Goal: Task Accomplishment & Management: Use online tool/utility

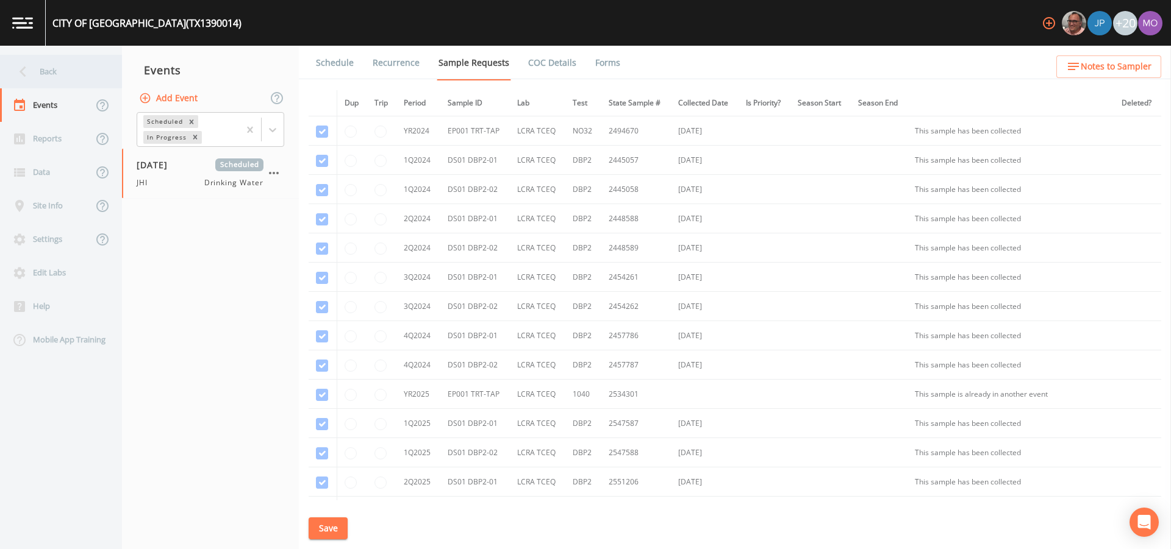
click at [47, 71] on div "Back" at bounding box center [55, 72] width 110 height 34
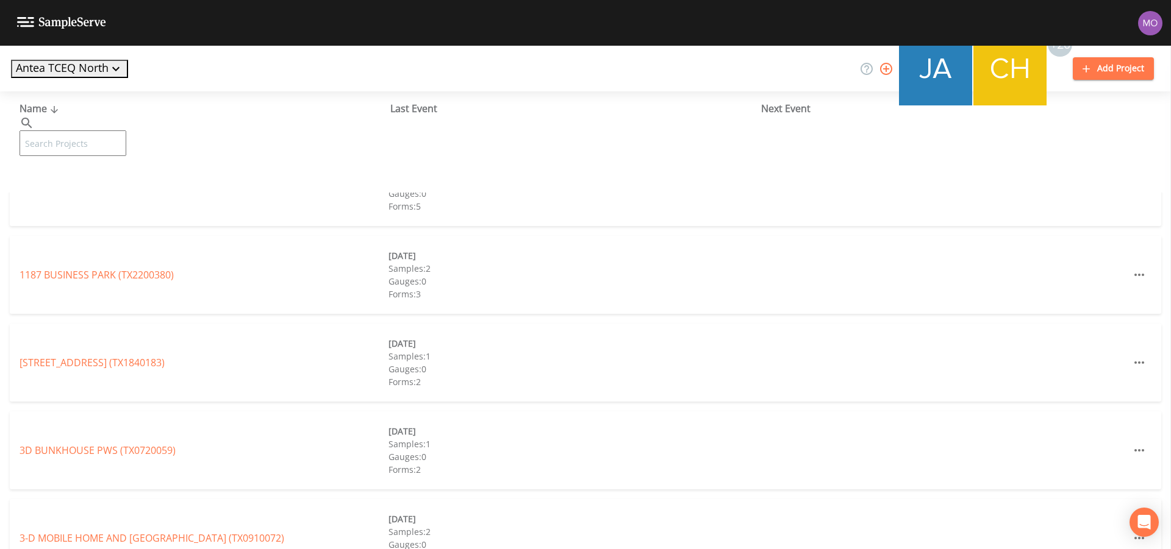
click at [59, 130] on input "text" at bounding box center [73, 143] width 107 height 26
paste input "TX0180018"
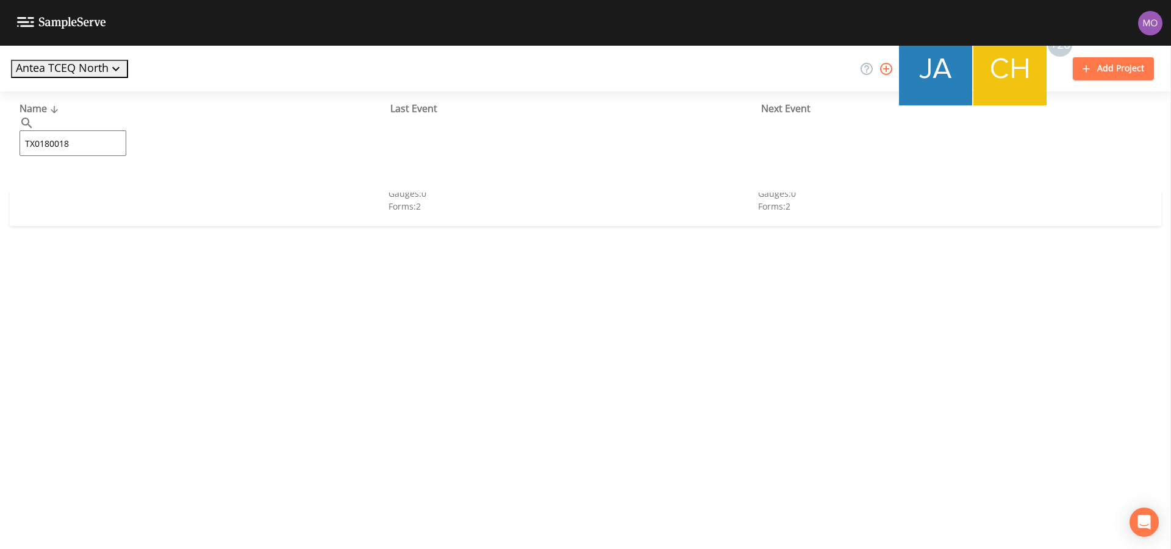
type input "TX0180018"
click at [62, 190] on link "[GEOGRAPHIC_DATA][PERSON_NAME] (TX0180018)" at bounding box center [105, 186] width 170 height 13
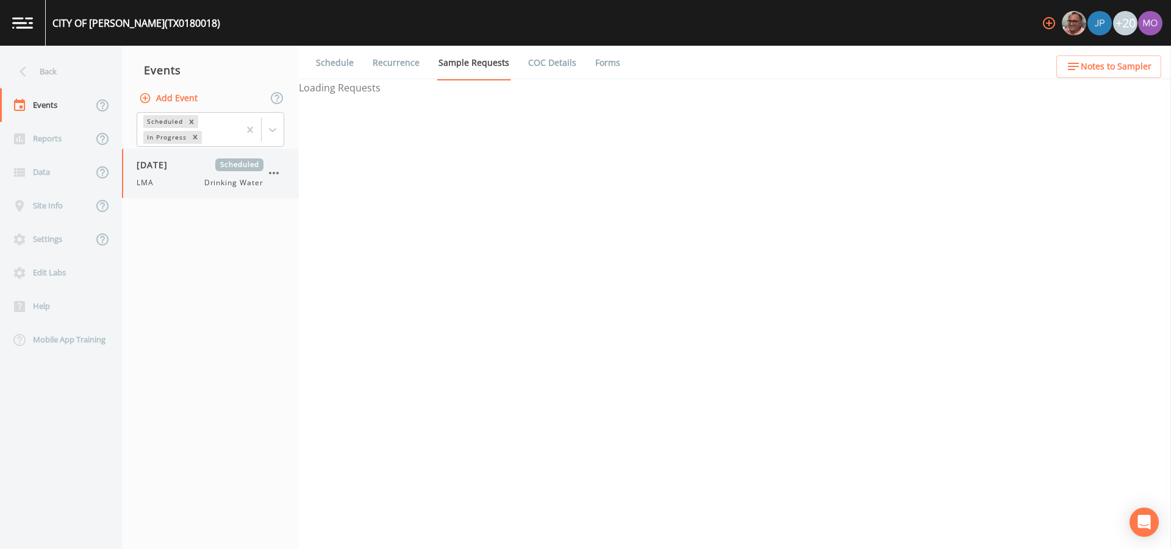
click at [193, 177] on div "LMA Drinking Water" at bounding box center [200, 182] width 127 height 11
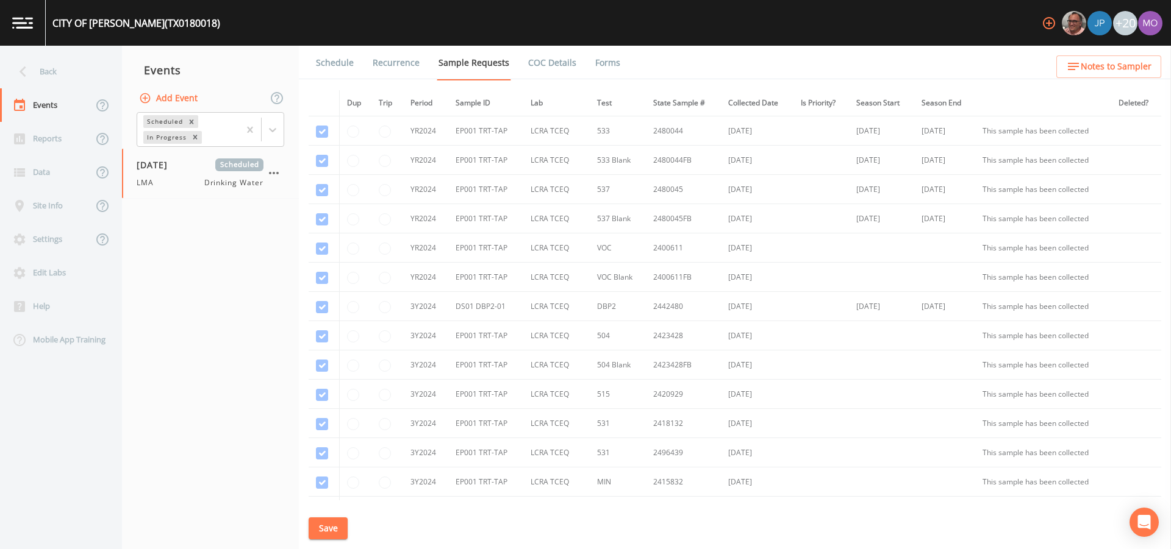
scroll to position [269, 0]
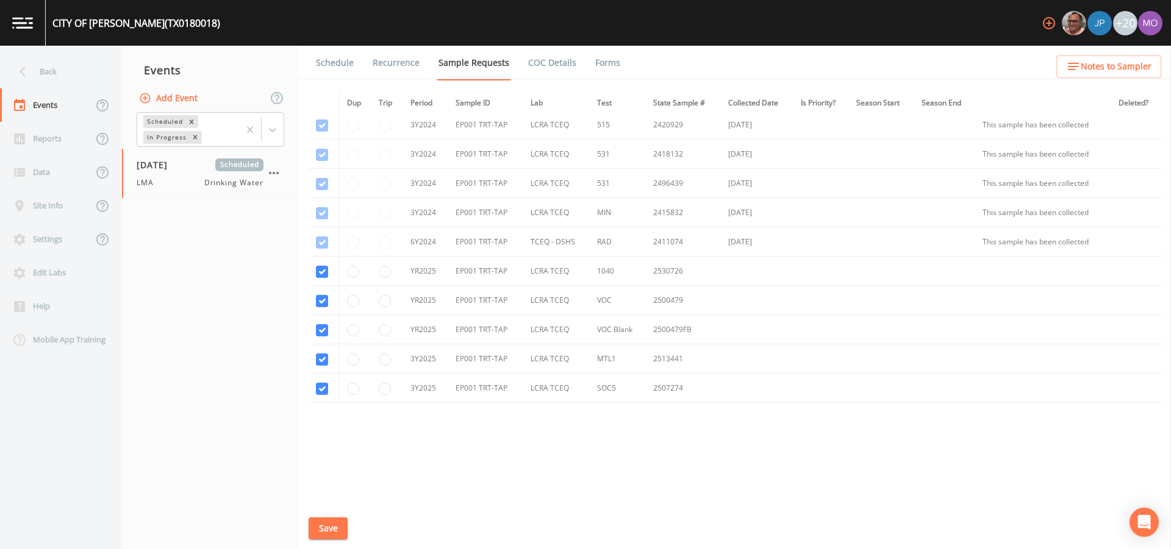
click at [394, 394] on td at bounding box center [387, 388] width 32 height 29
click at [377, 391] on td at bounding box center [387, 388] width 32 height 29
click at [384, 389] on input "radio" at bounding box center [385, 389] width 12 height 12
radio input "true"
click at [326, 531] on button "Save" at bounding box center [328, 529] width 39 height 23
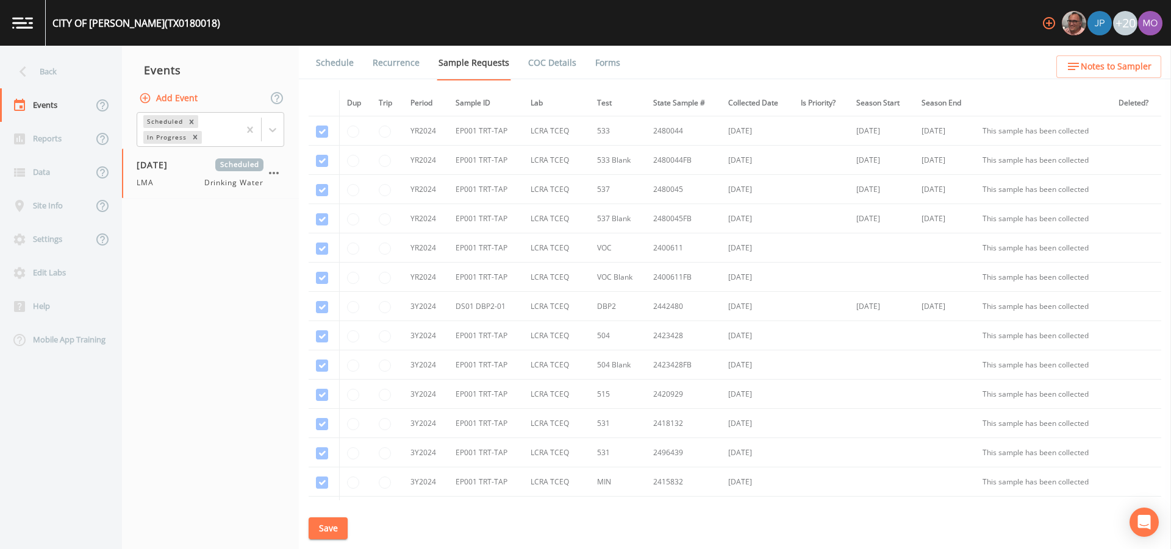
scroll to position [269, 0]
